Goal: Task Accomplishment & Management: Manage account settings

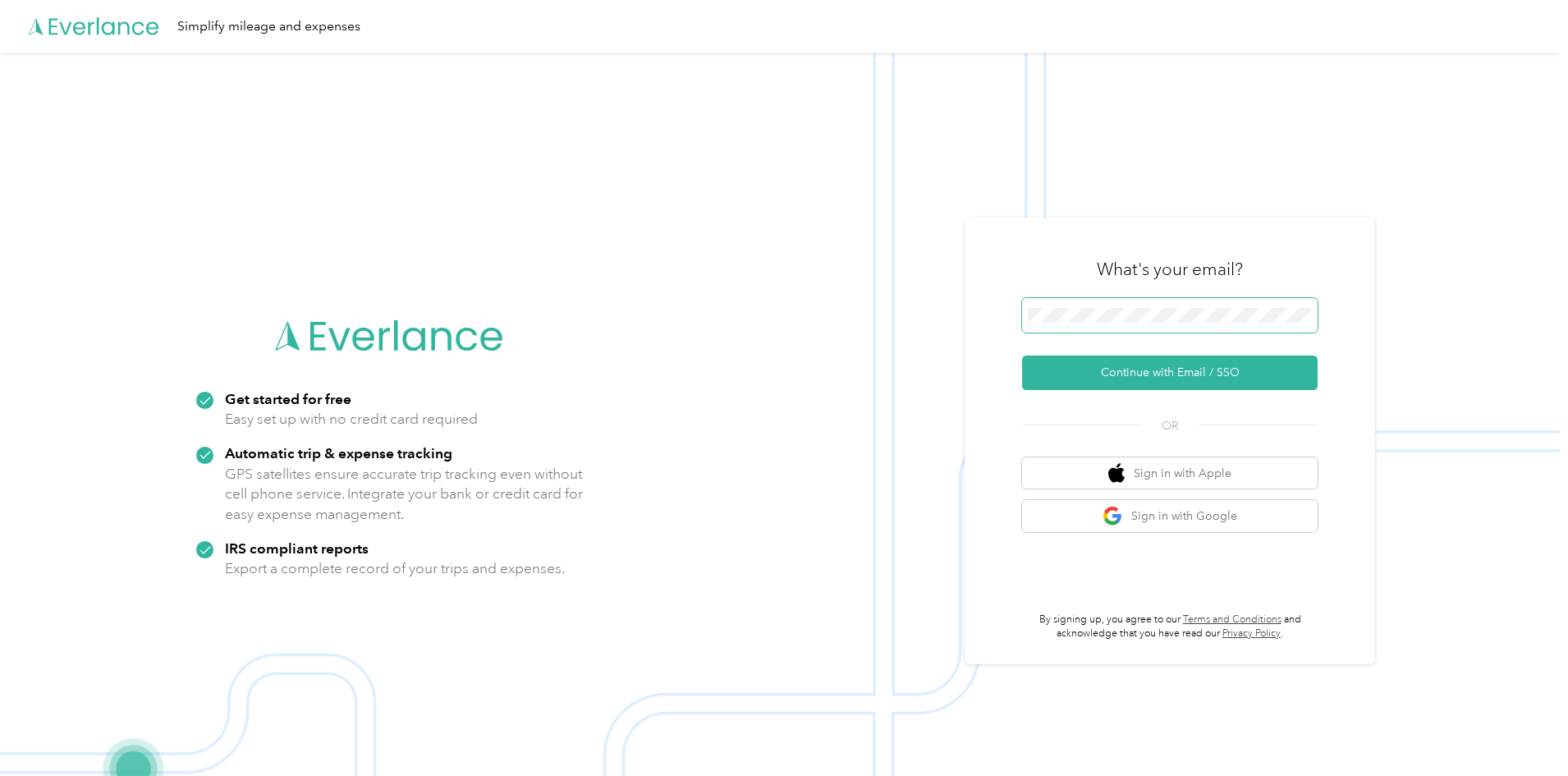
click at [1129, 327] on span at bounding box center [1170, 314] width 296 height 34
click at [1202, 377] on button "Continue with Email / SSO" at bounding box center [1170, 373] width 296 height 34
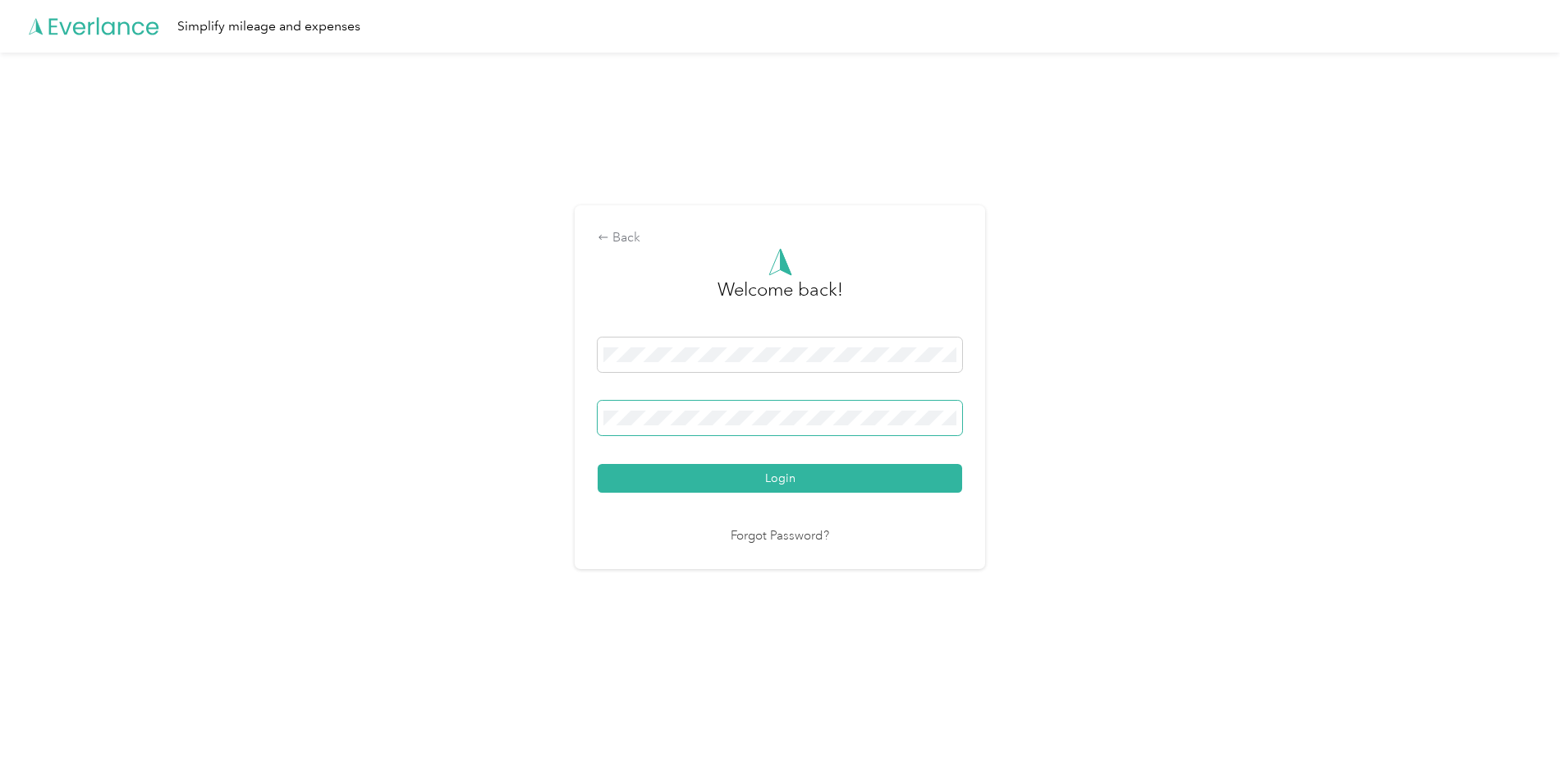
click at [598, 464] on button "Login" at bounding box center [780, 478] width 364 height 29
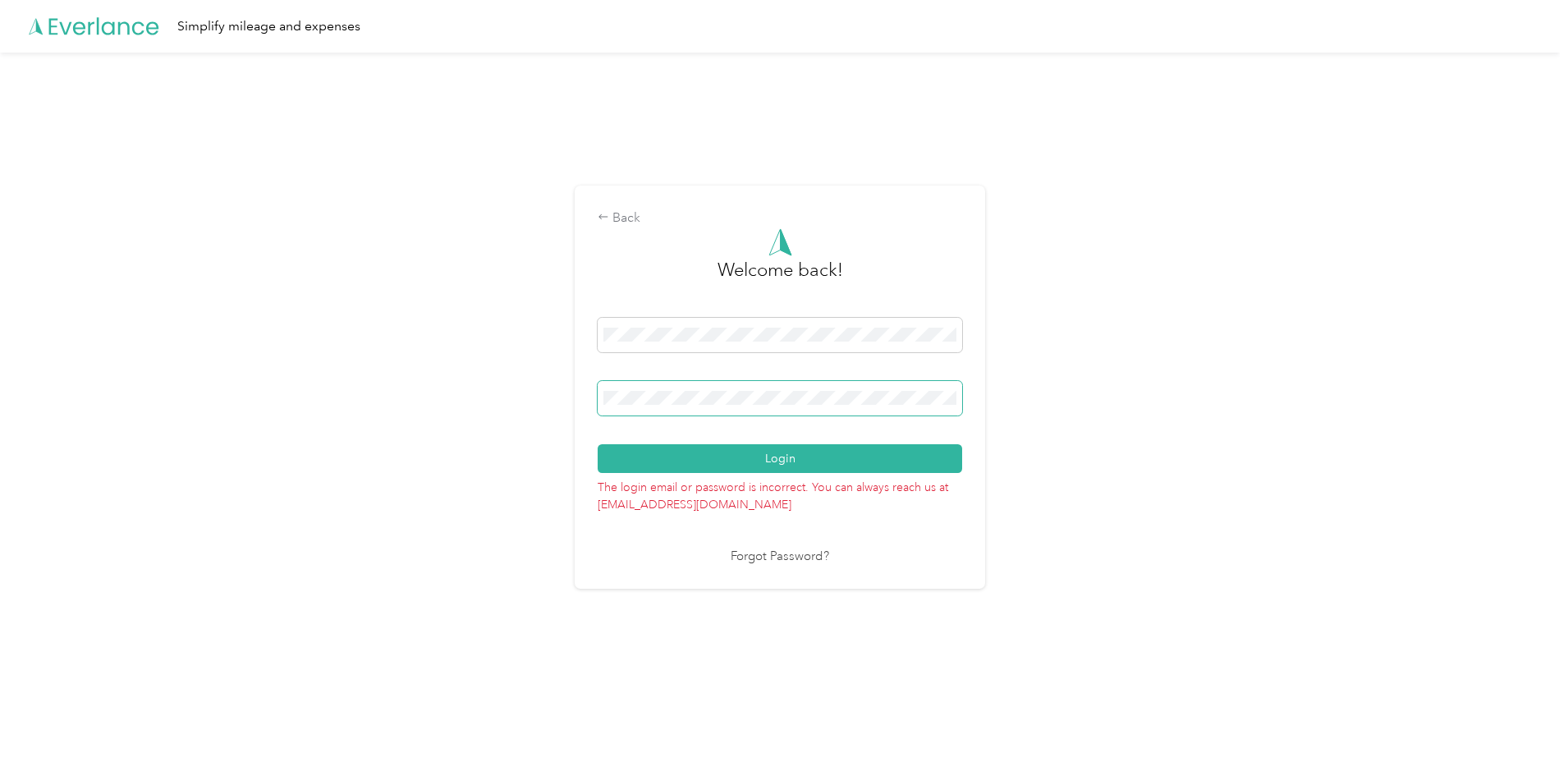
click at [261, 357] on div "Back Welcome back! Login The login email or password is incorrect. You can alwa…" at bounding box center [779, 395] width 1559 height 684
click at [598, 444] on button "Login" at bounding box center [780, 458] width 364 height 29
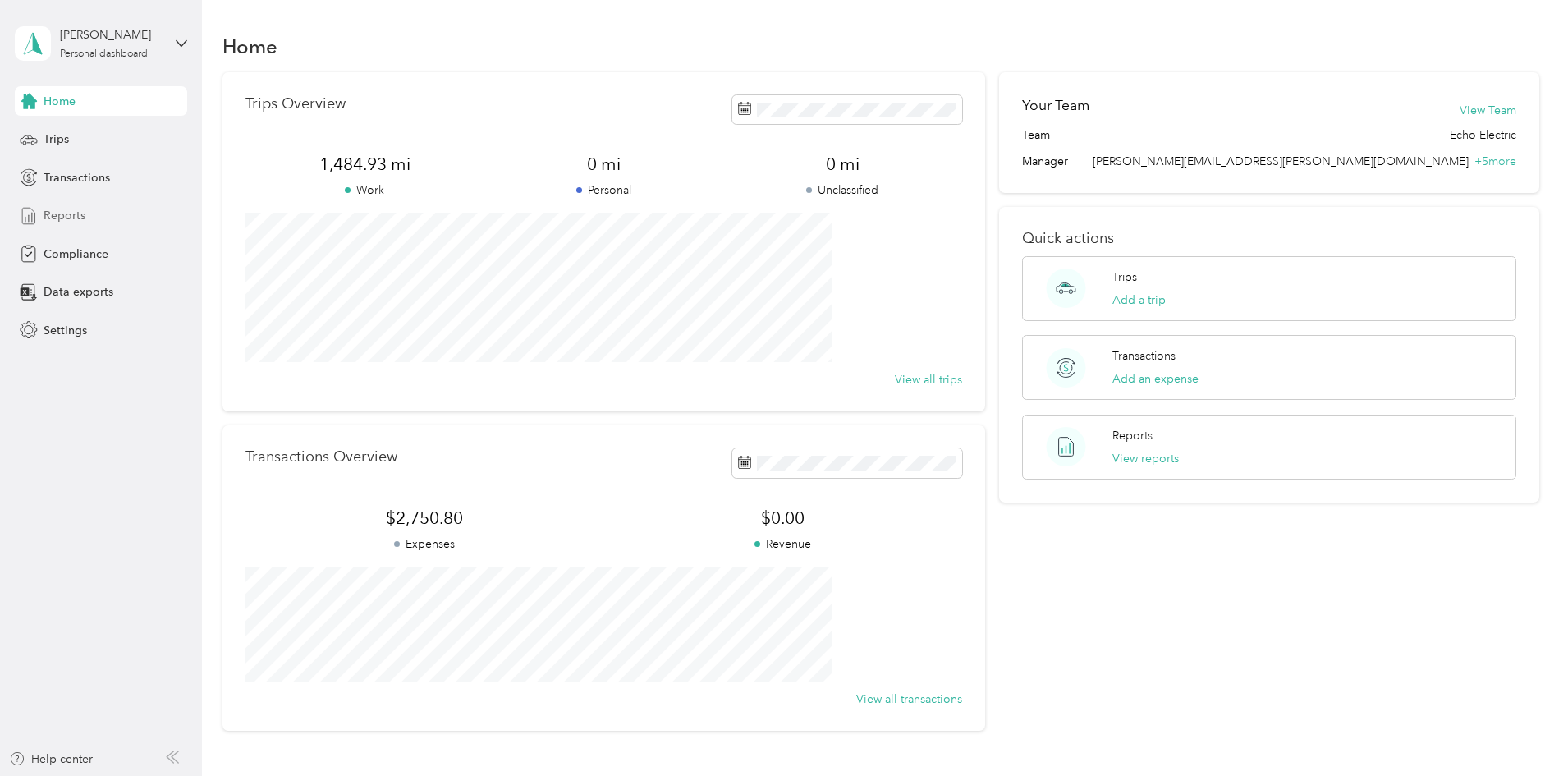
click at [69, 212] on span "Reports" at bounding box center [64, 216] width 42 height 18
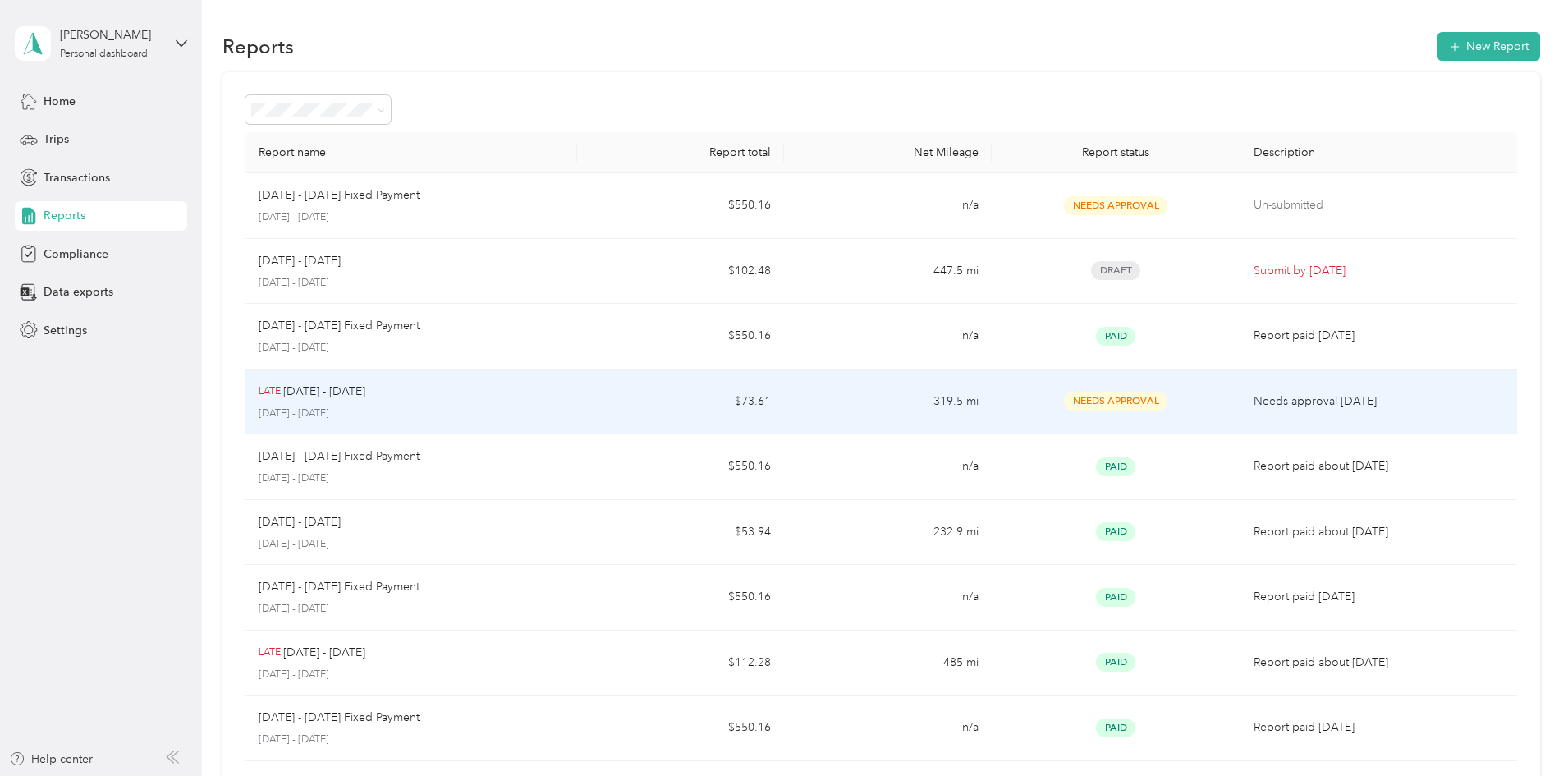
click at [1064, 397] on span "Needs Approval" at bounding box center [1115, 401] width 103 height 18
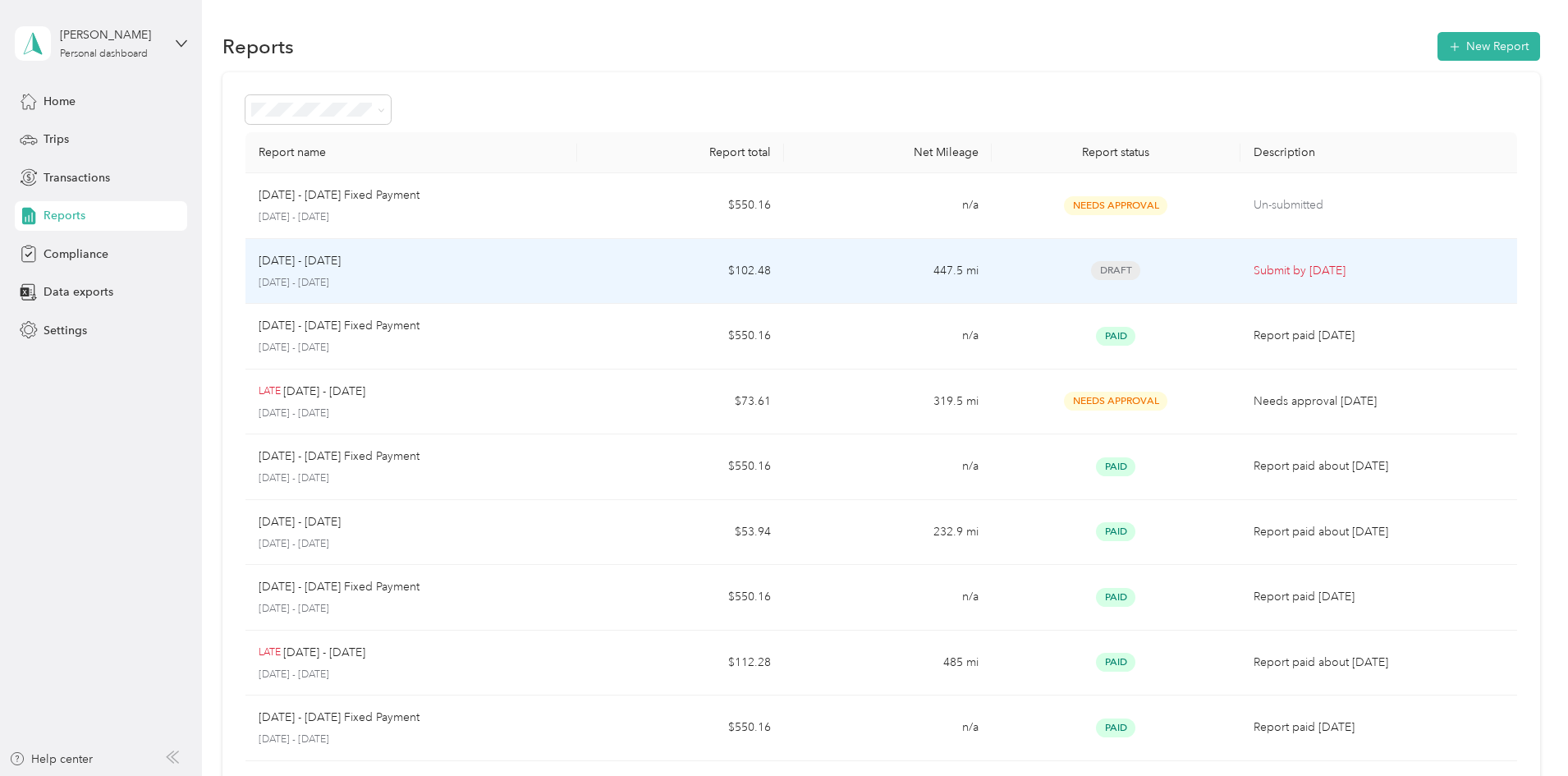
click at [1091, 273] on span "Draft" at bounding box center [1115, 270] width 49 height 18
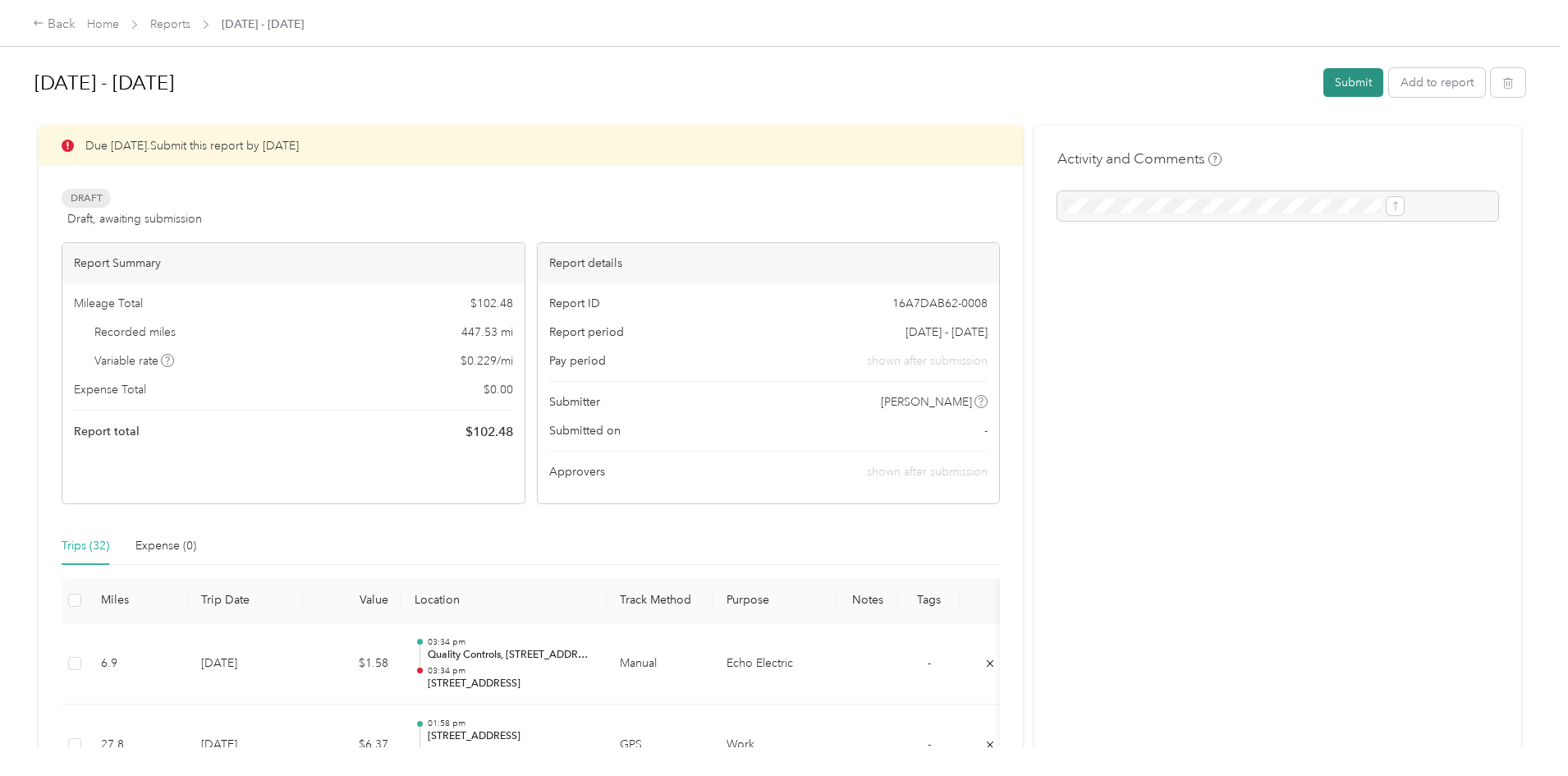
click at [1323, 80] on button "Submit" at bounding box center [1353, 82] width 60 height 29
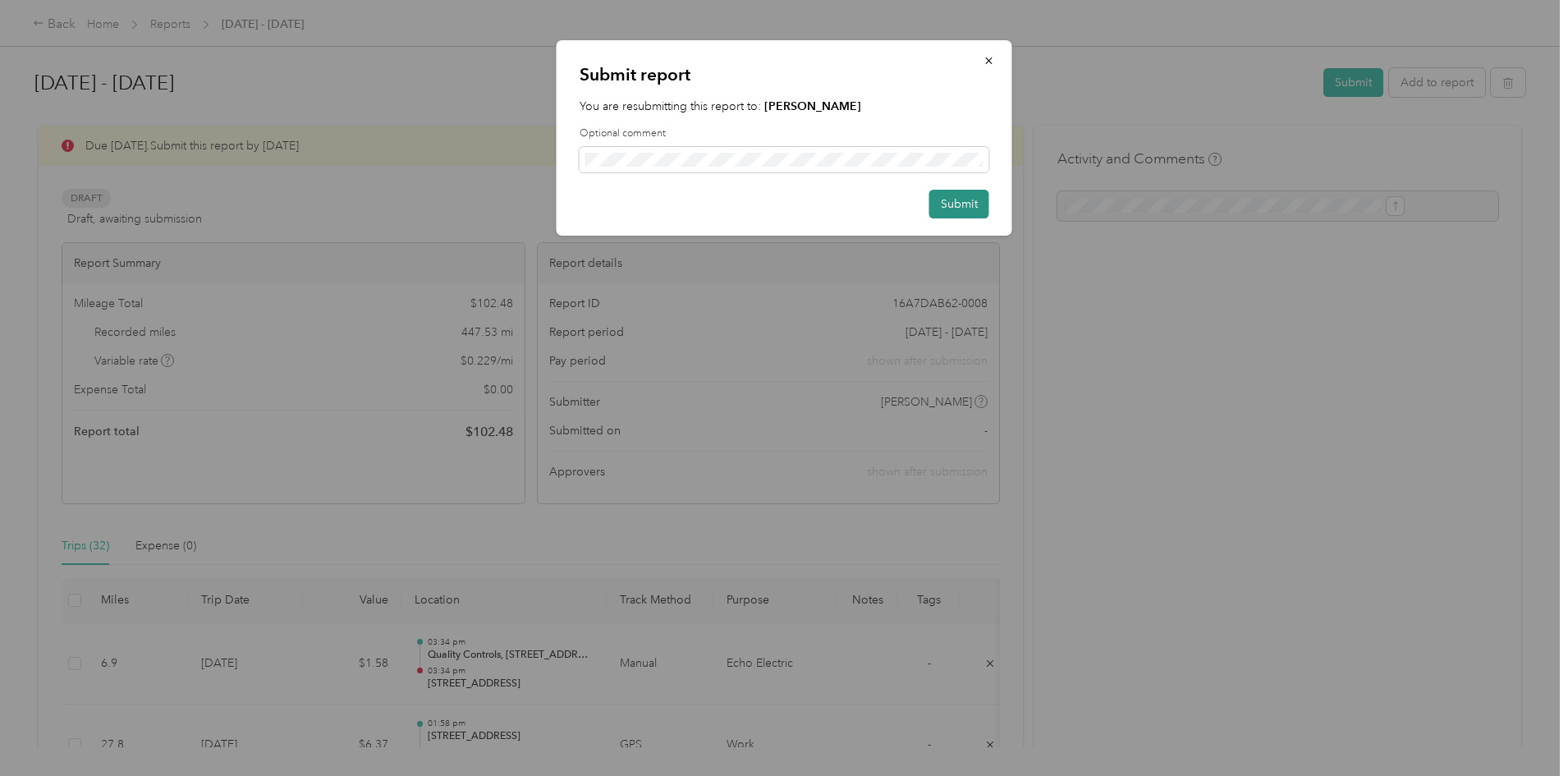
click at [950, 203] on button "Submit" at bounding box center [959, 203] width 60 height 29
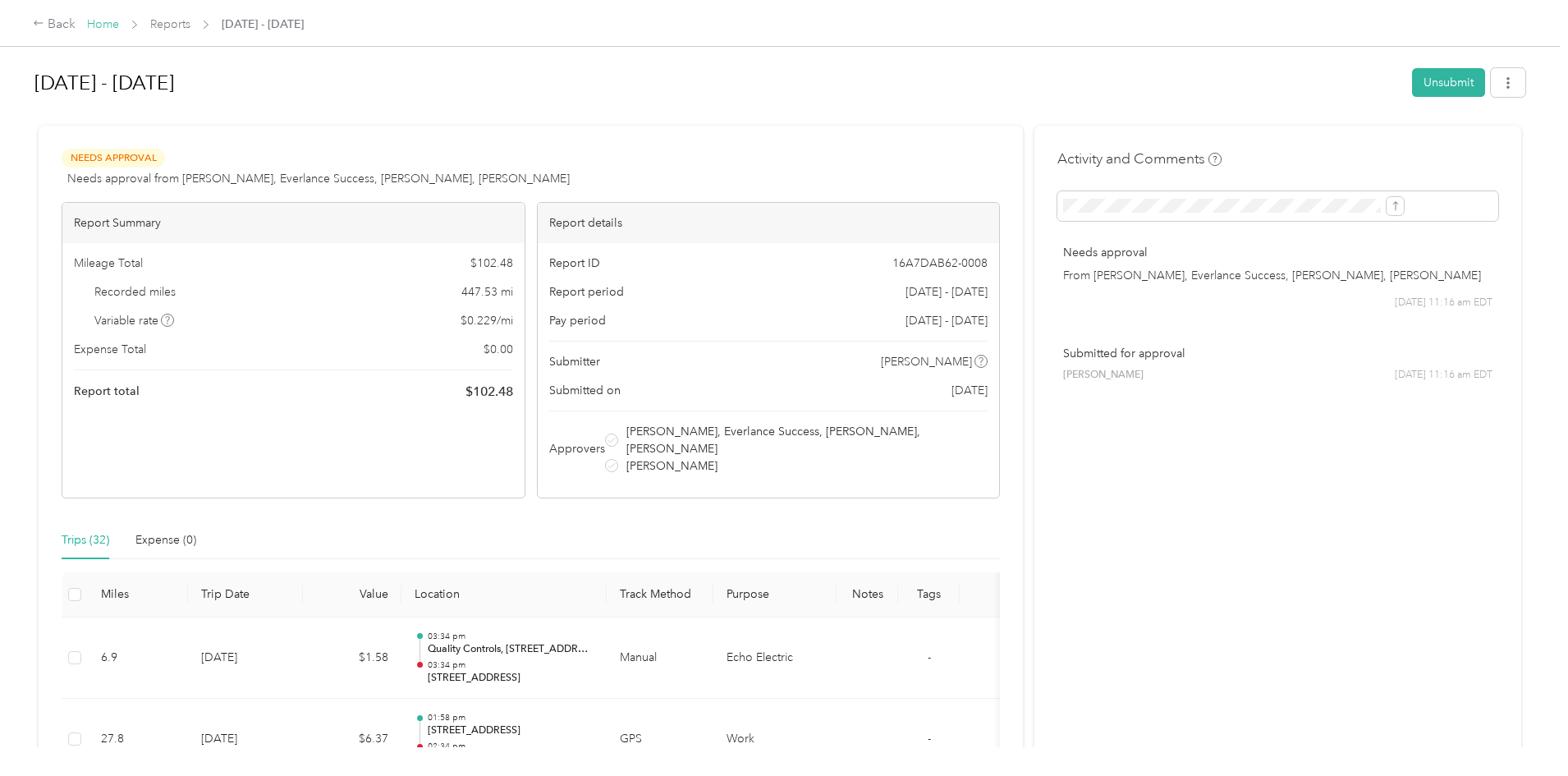
click at [119, 20] on link "Home" at bounding box center [103, 25] width 32 height 14
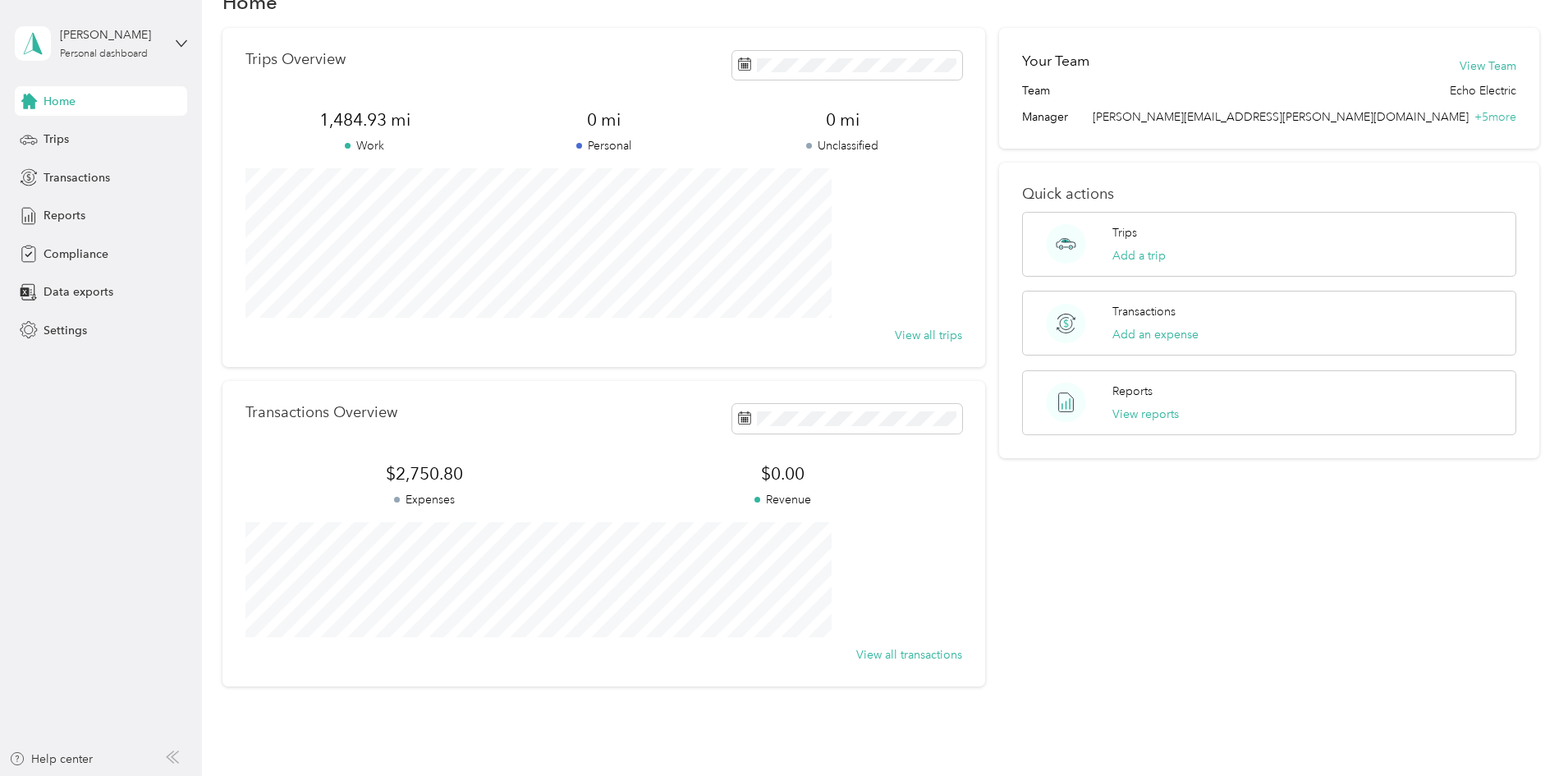
scroll to position [124, 0]
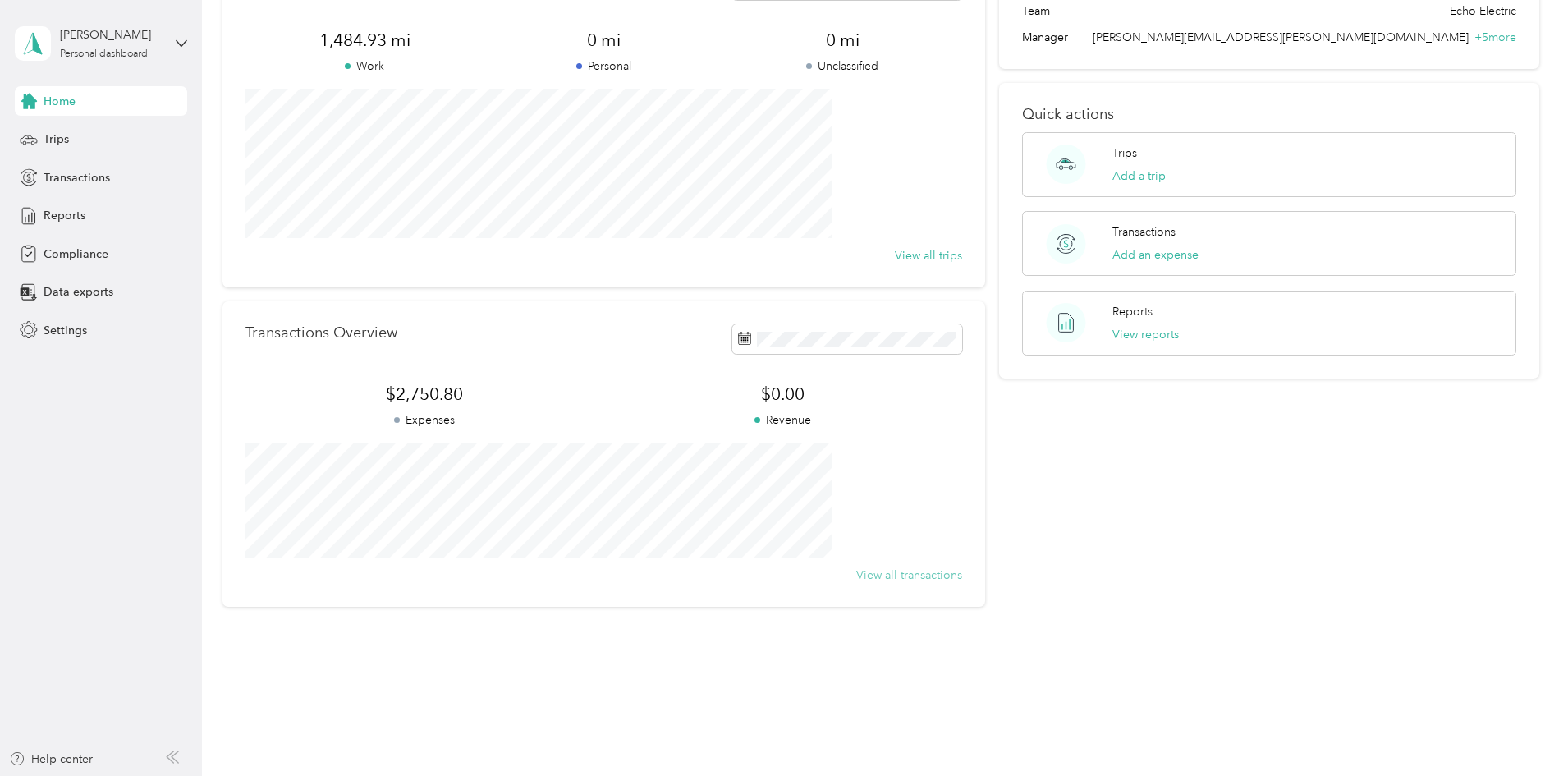
click at [891, 574] on button "View all transactions" at bounding box center [909, 575] width 106 height 18
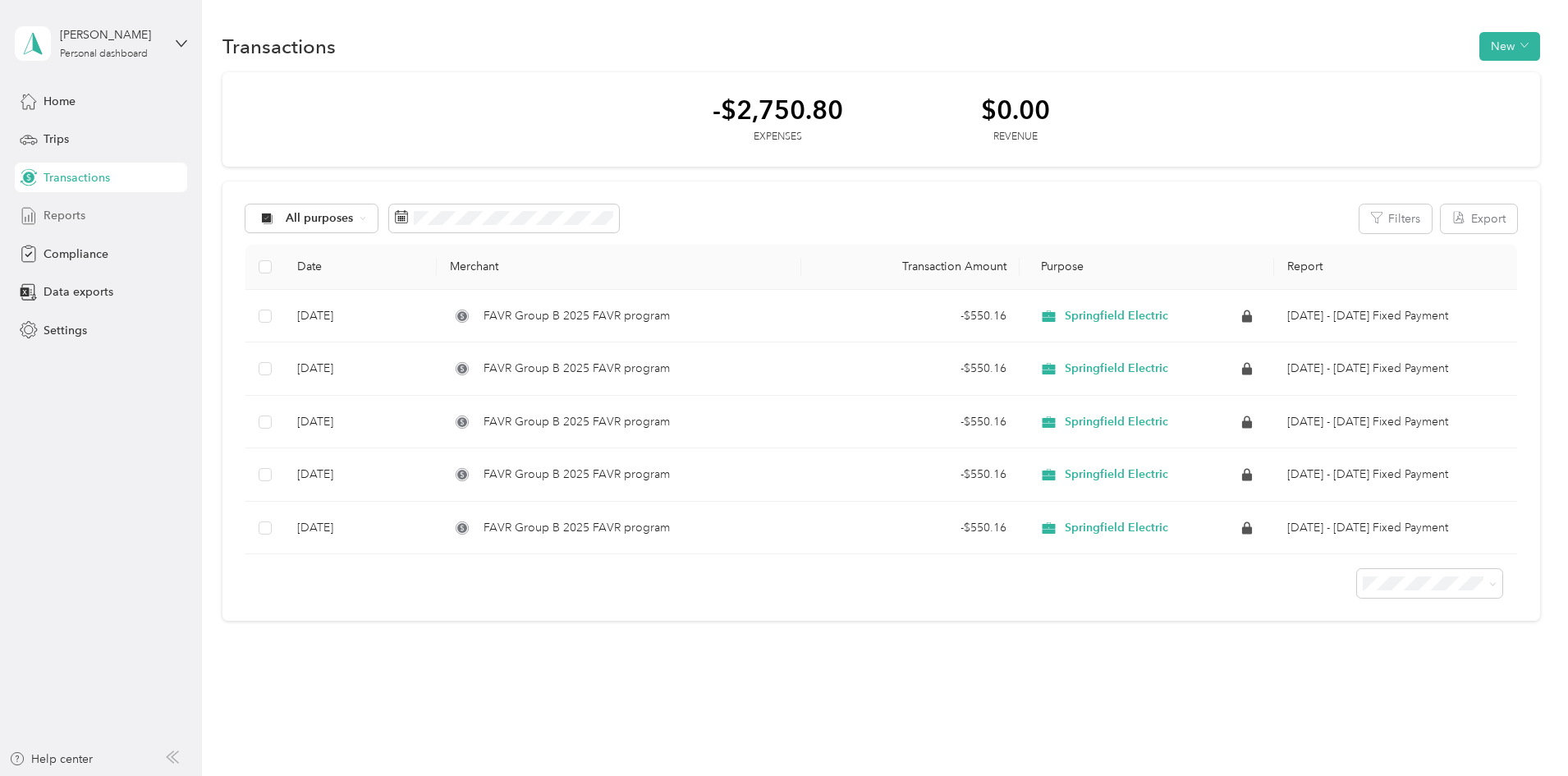
click at [64, 210] on span "Reports" at bounding box center [64, 216] width 42 height 18
